Goal: Task Accomplishment & Management: Manage account settings

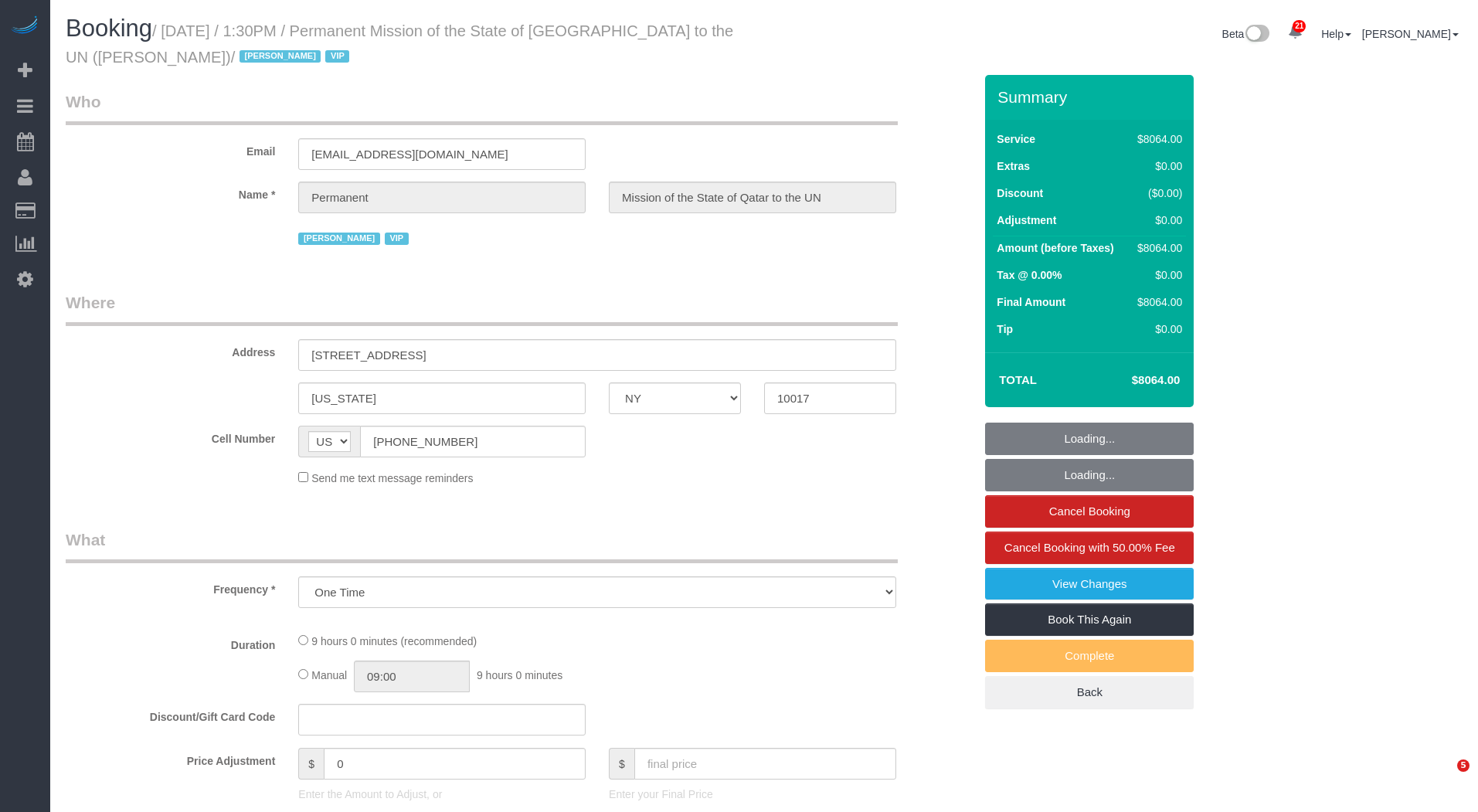
select select "NY"
select select "string:paypal"
select select "number:89"
select select "number:90"
select select "number:15"
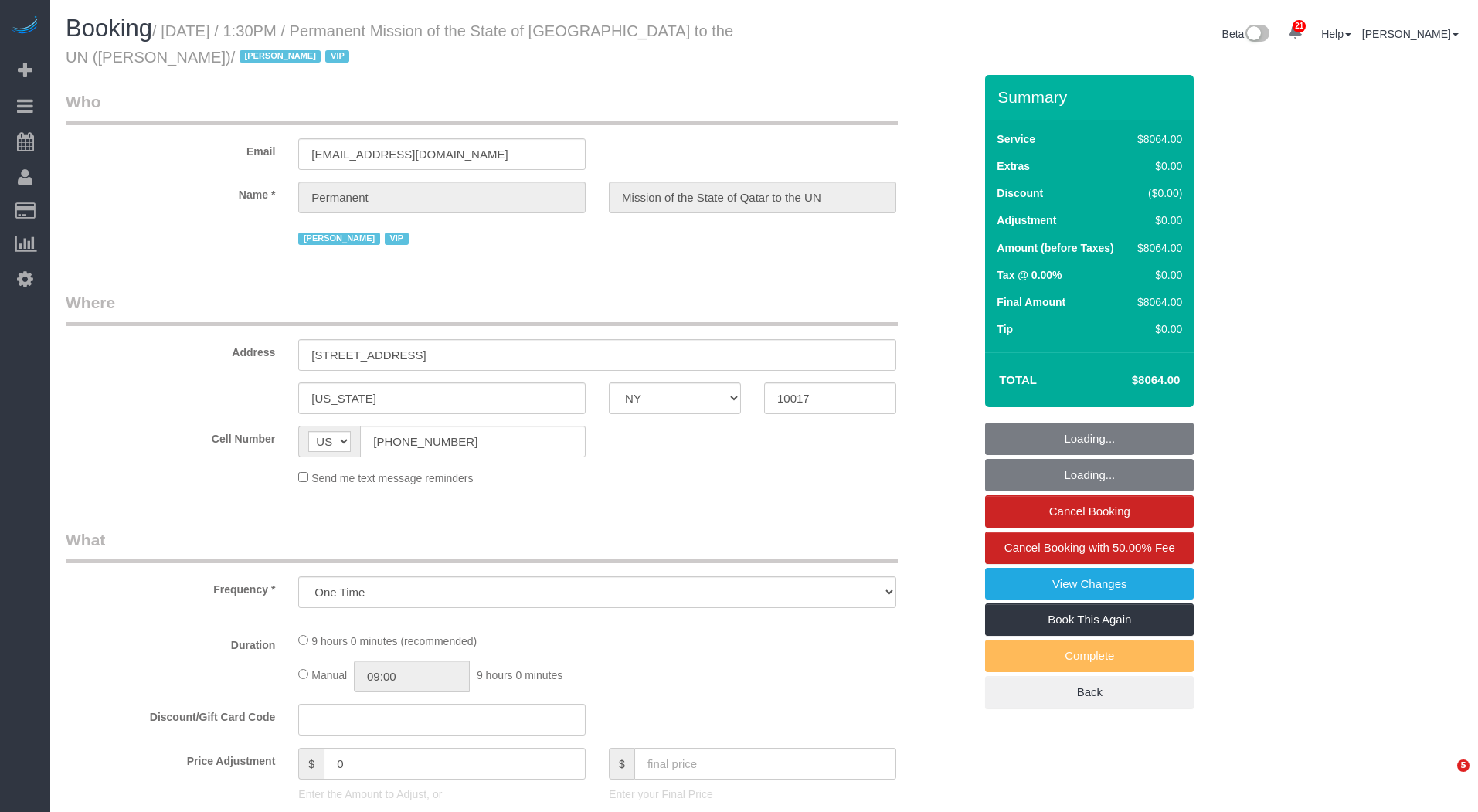
select select "number:7"
select select "14"
select select "540"
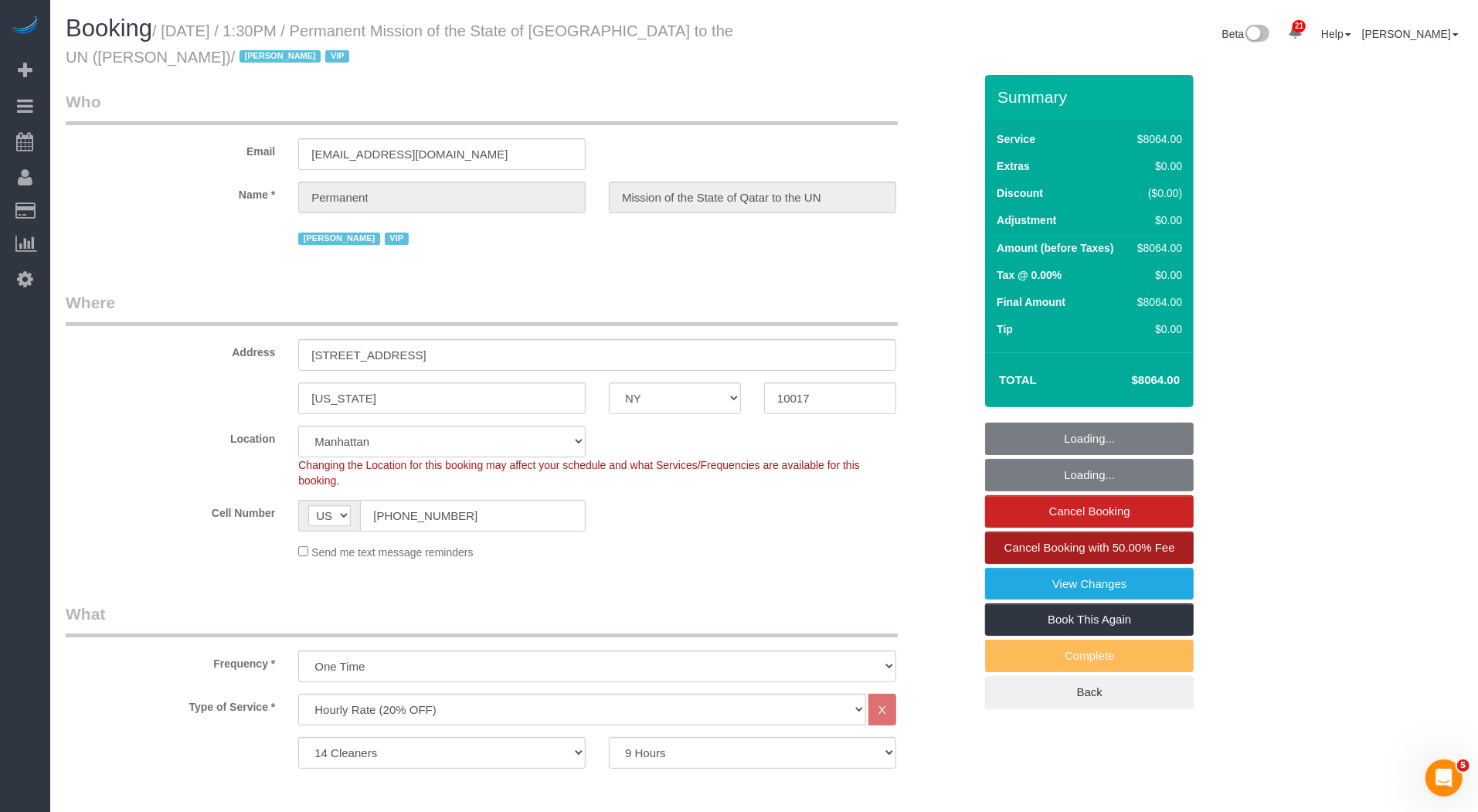
select select "object:2733"
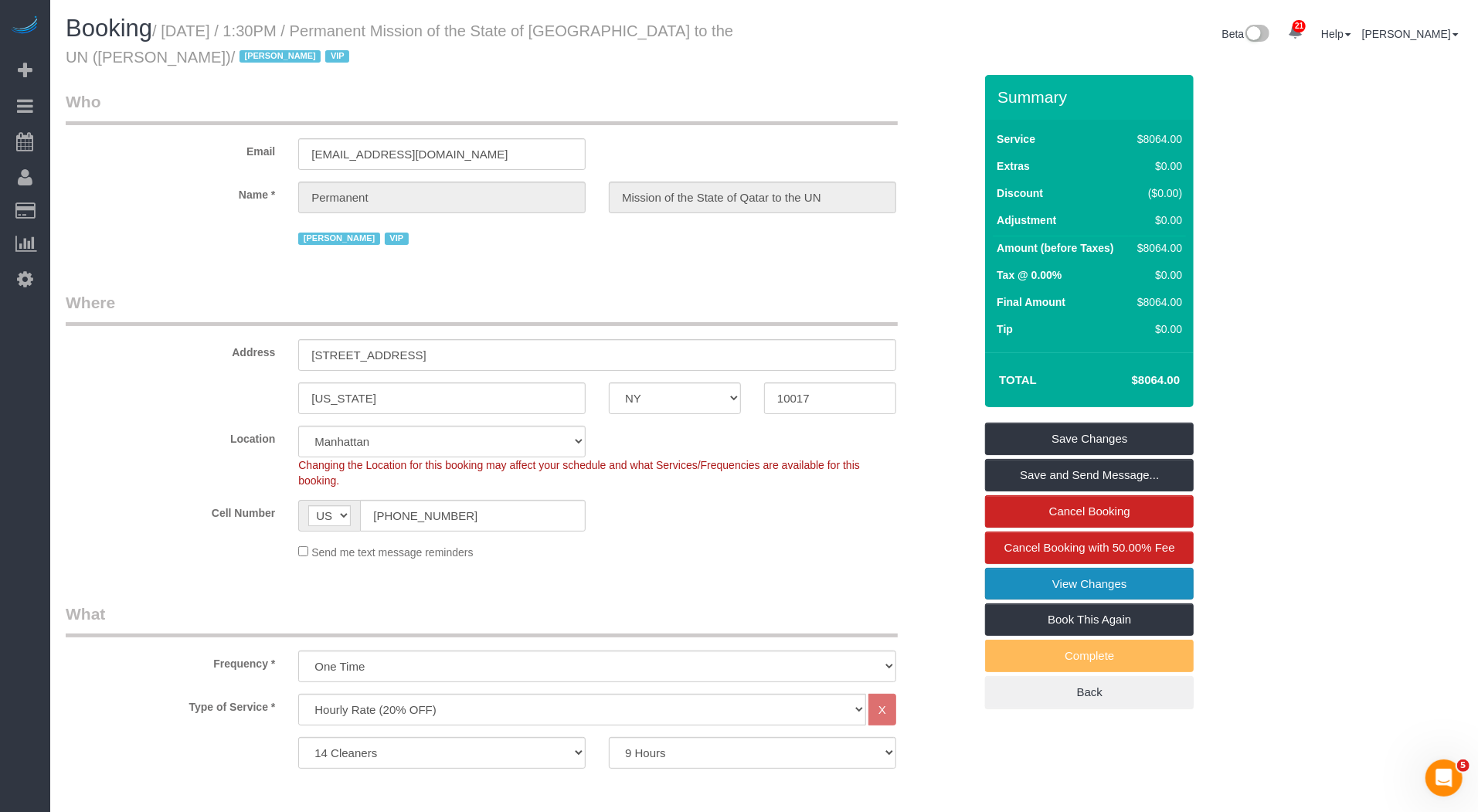
click at [1074, 585] on link "View Changes" at bounding box center [1090, 583] width 209 height 33
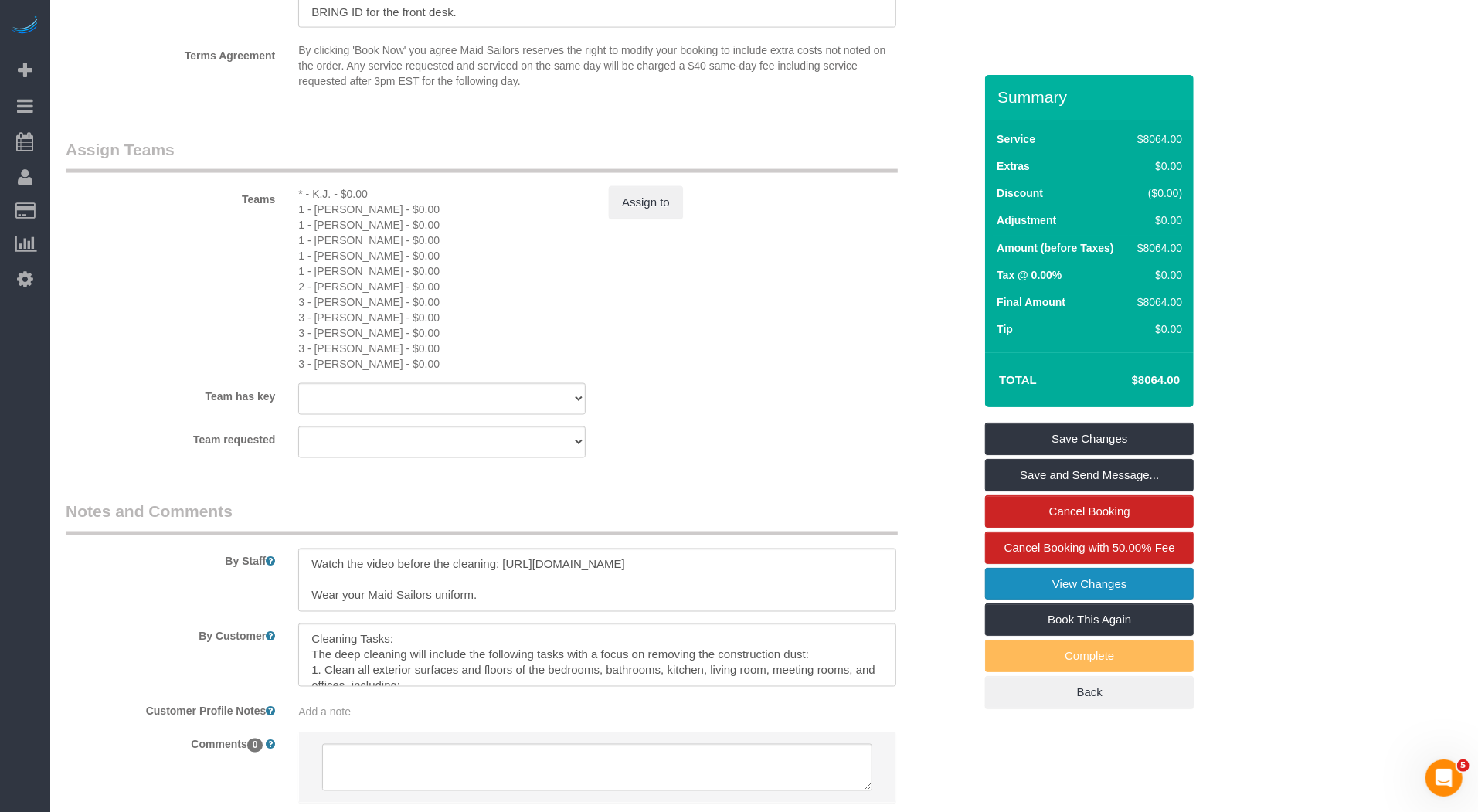
scroll to position [1815, 0]
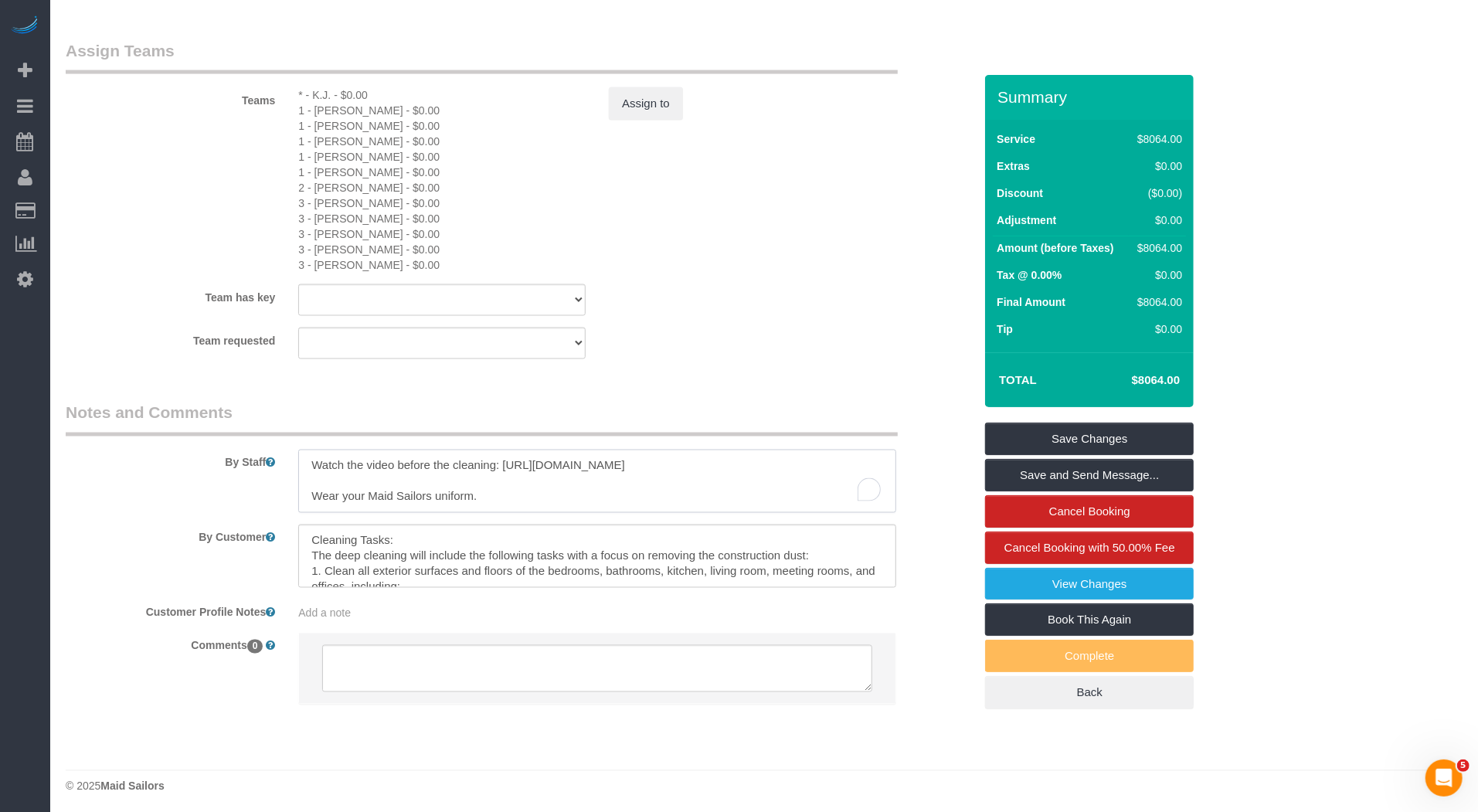
drag, startPoint x: 809, startPoint y: 461, endPoint x: 804, endPoint y: 474, distance: 13.9
click at [804, 474] on textarea "To enrich screen reader interactions, please activate Accessibility in Grammarl…" at bounding box center [597, 481] width 598 height 63
